Goal: Feedback & Contribution: Submit feedback/report problem

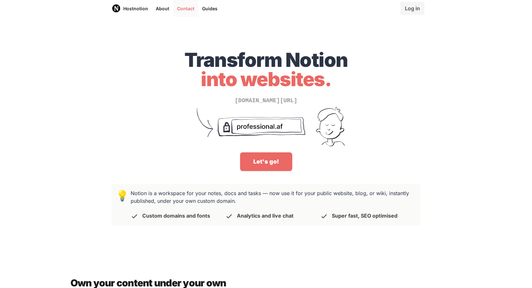
click at [178, 2] on link "Contact" at bounding box center [185, 8] width 25 height 17
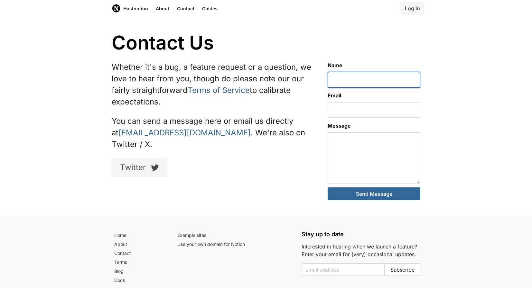
click at [364, 80] on input "text" at bounding box center [374, 80] width 93 height 16
type input "[PERSON_NAME]"
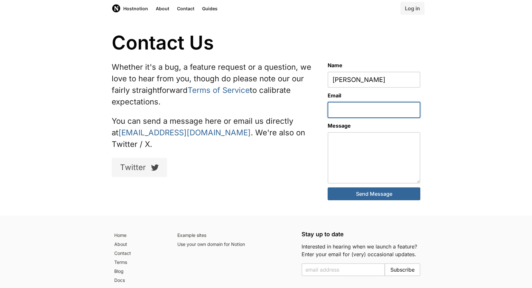
click at [352, 107] on input "email" at bounding box center [374, 110] width 93 height 16
type input "[EMAIL_ADDRESS][DOMAIN_NAME]"
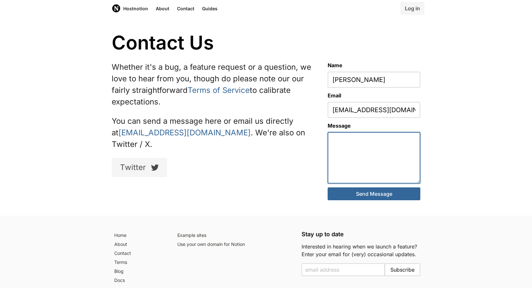
click at [357, 155] on textarea at bounding box center [374, 157] width 93 height 51
paste textarea "Ws8951291997!"
type textarea "Ws8951291997!"
paste textarea "Hello. I emailed you on [DATE] to request cancellation of my subscription assoc…"
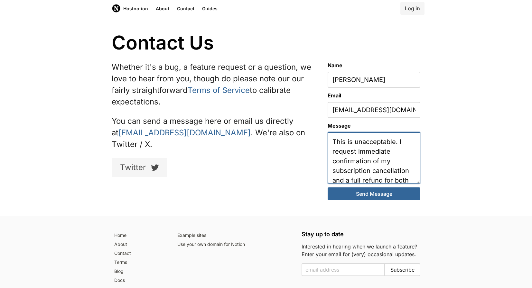
scroll to position [286, 0]
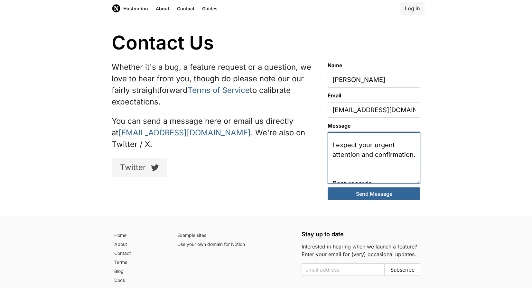
drag, startPoint x: 371, startPoint y: 173, endPoint x: 341, endPoint y: 152, distance: 37.0
click at [341, 152] on textarea "Hello. I emailed you on [DATE] to request cancellation of my subscription assoc…" at bounding box center [374, 157] width 93 height 51
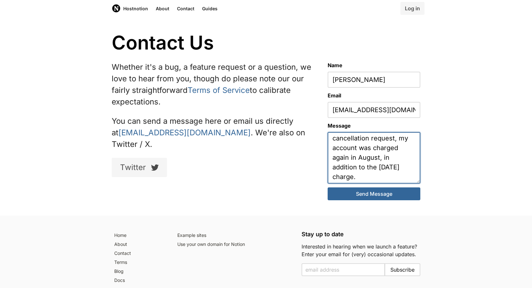
scroll to position [204, 0]
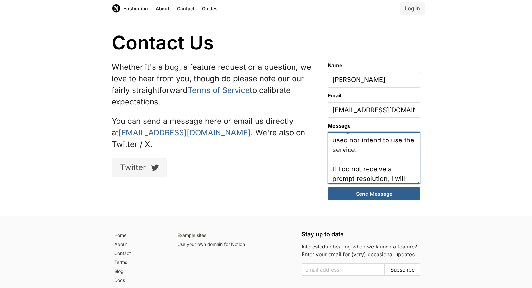
type textarea "Hello. I emailed you on [DATE] to request cancellation of my subscription assoc…"
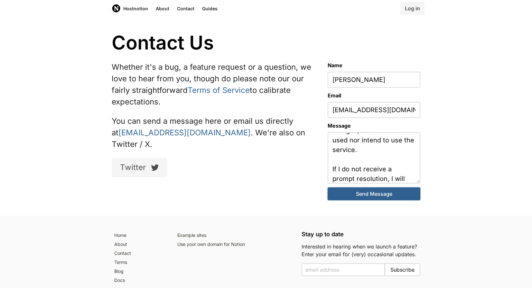
click at [358, 192] on button "Send Message" at bounding box center [374, 194] width 93 height 13
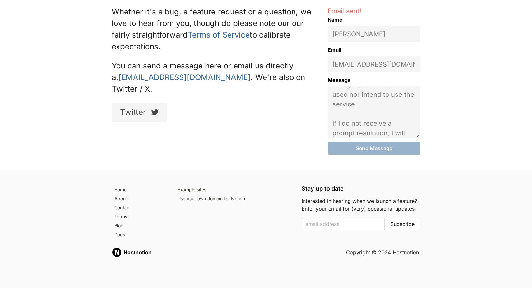
scroll to position [0, 0]
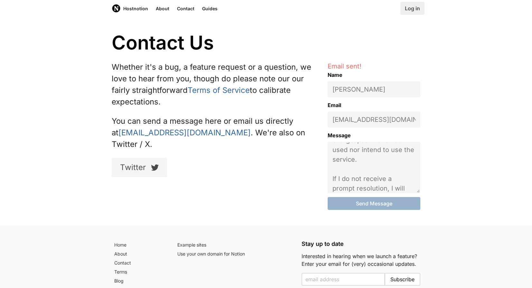
click at [419, 7] on link "Log in" at bounding box center [412, 8] width 24 height 13
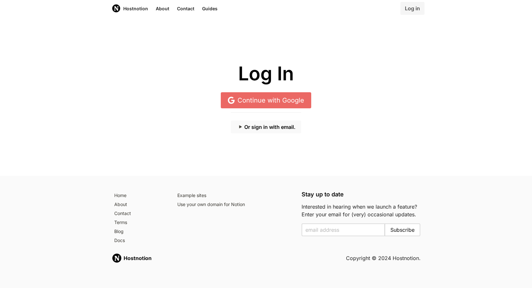
click at [276, 128] on button "Or sign in with email." at bounding box center [266, 127] width 70 height 13
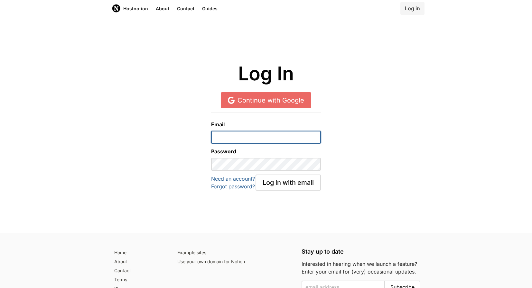
click at [260, 135] on input "email" at bounding box center [266, 137] width 110 height 13
type input "[EMAIL_ADDRESS][DOMAIN_NAME]"
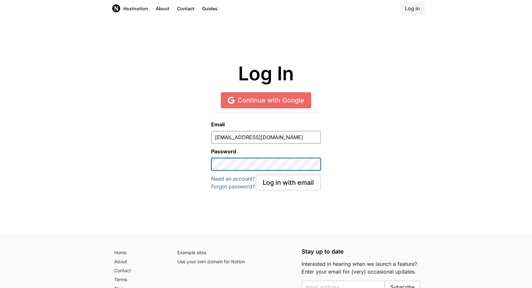
click at [256, 175] on button "Log in with email" at bounding box center [288, 183] width 65 height 16
